Goal: Navigation & Orientation: Go to known website

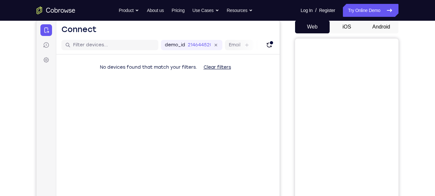
scroll to position [63, 0]
click at [379, 27] on button "Android" at bounding box center [381, 27] width 35 height 13
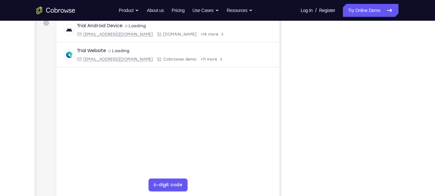
scroll to position [98, 0]
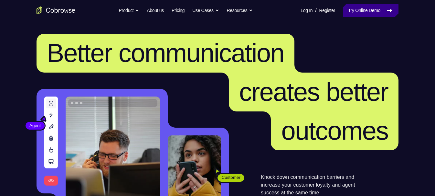
click at [368, 12] on link "Try Online Demo" at bounding box center [371, 10] width 56 height 13
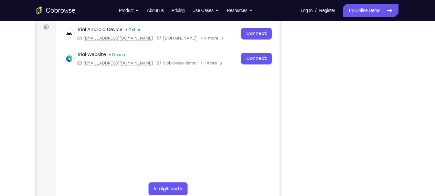
scroll to position [82, 0]
